Goal: Navigation & Orientation: Find specific page/section

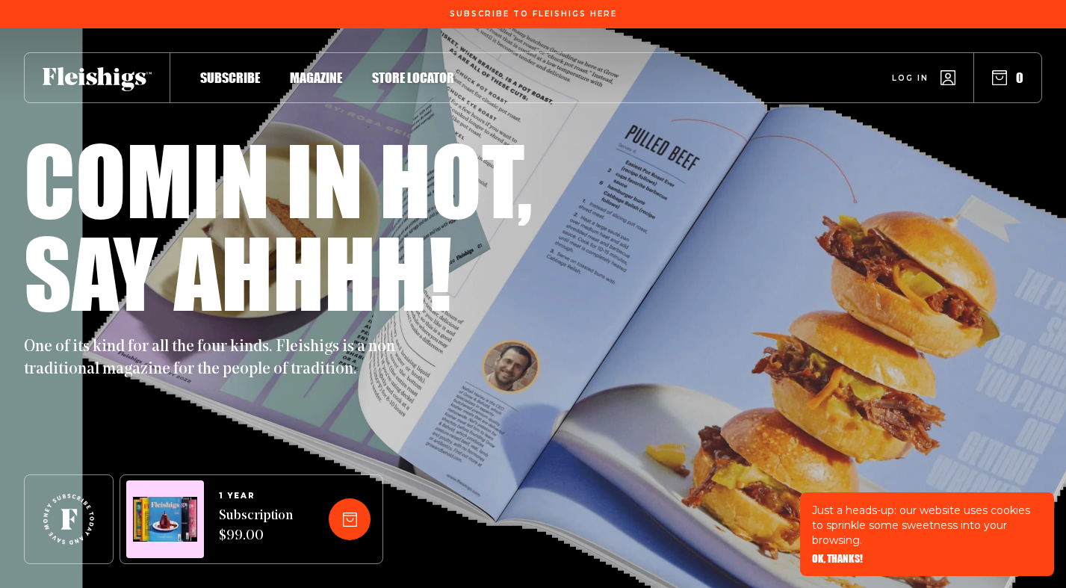
click at [321, 70] on span "Magazine" at bounding box center [316, 62] width 52 height 16
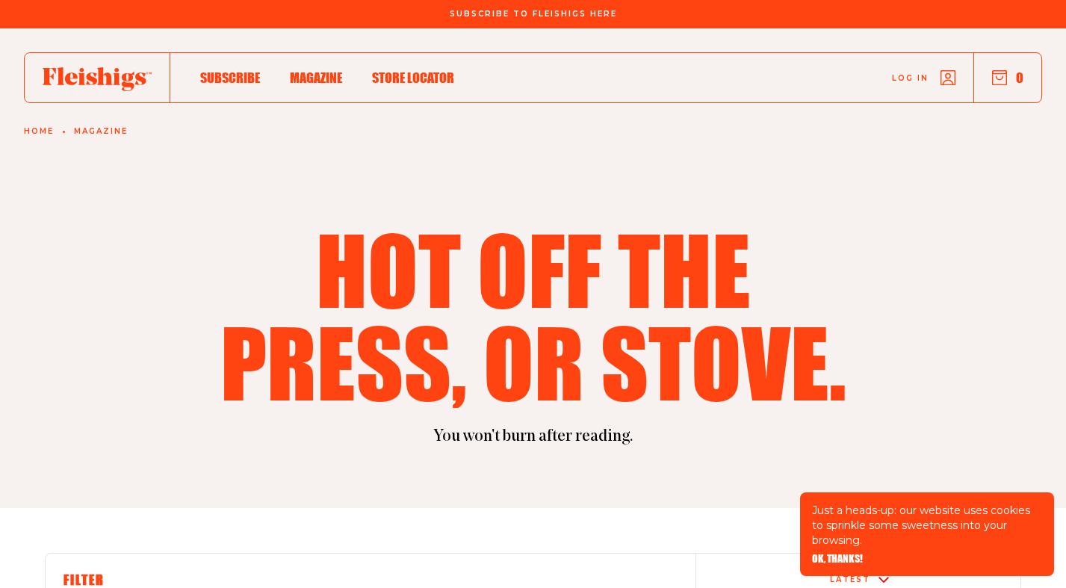
click at [396, 70] on span "Store locator" at bounding box center [413, 62] width 82 height 16
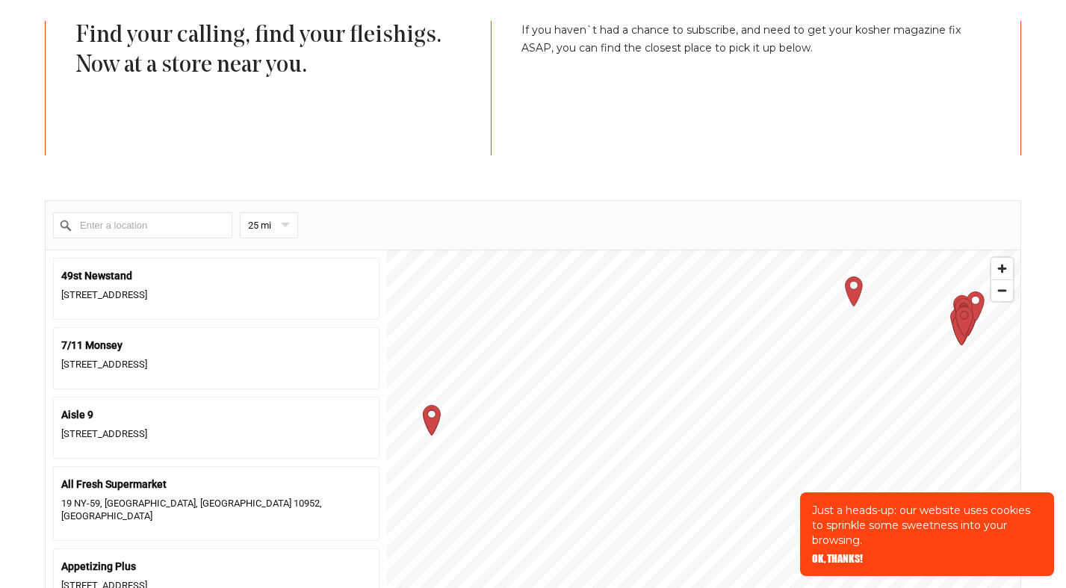
scroll to position [523, 0]
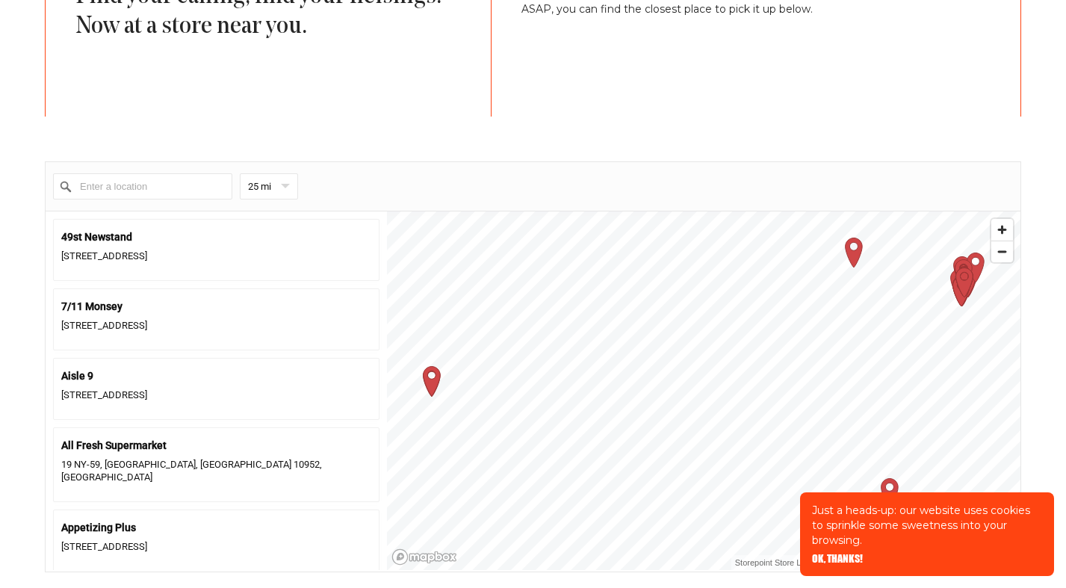
click at [965, 295] on icon "Map marker" at bounding box center [963, 281] width 17 height 29
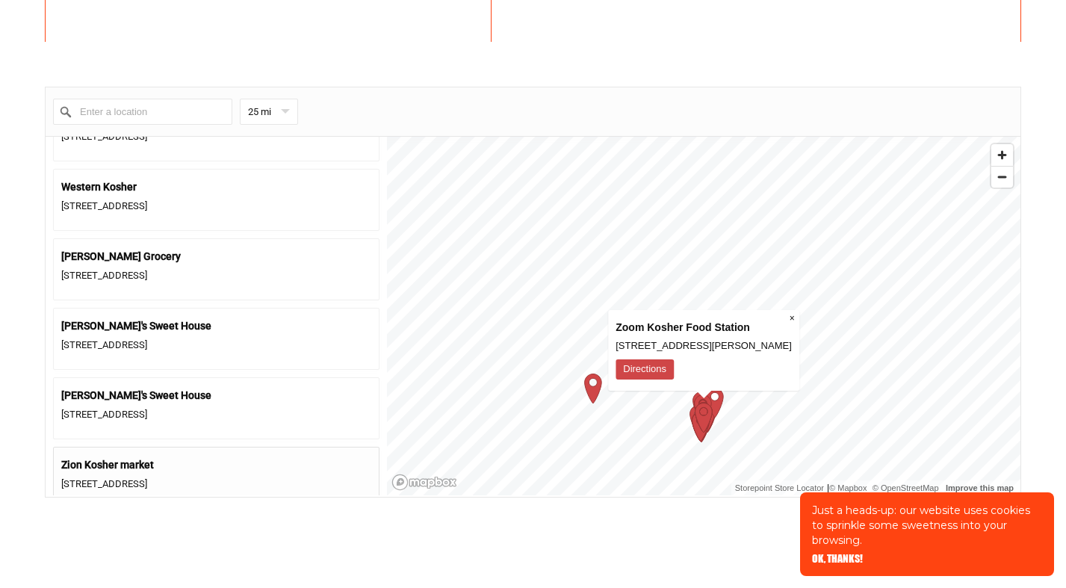
scroll to position [4181, 0]
